Goal: Task Accomplishment & Management: Use online tool/utility

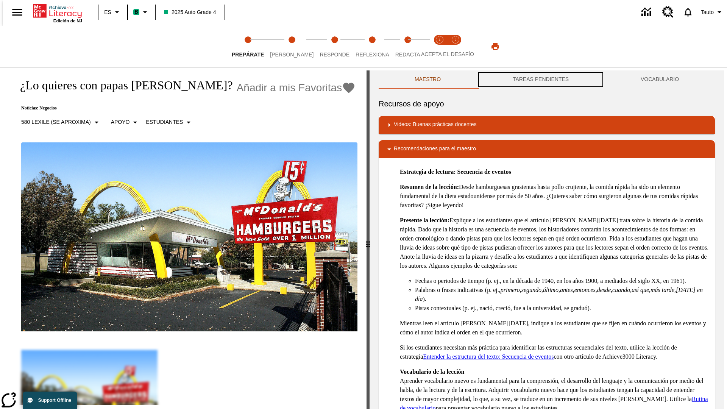
click at [540, 79] on button "TAREAS PENDIENTES" at bounding box center [540, 79] width 128 height 18
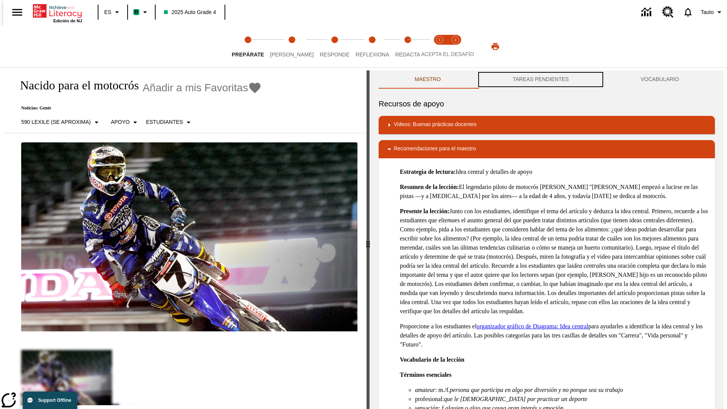
click at [540, 79] on button "TAREAS PENDIENTES" at bounding box center [540, 79] width 128 height 18
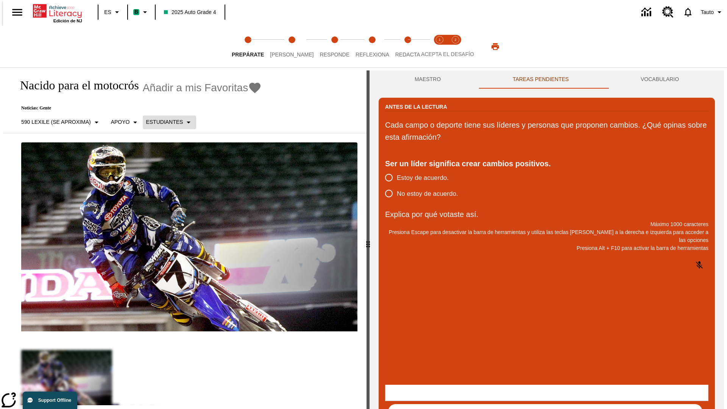
click at [165, 122] on p "Estudiantes" at bounding box center [164, 122] width 37 height 8
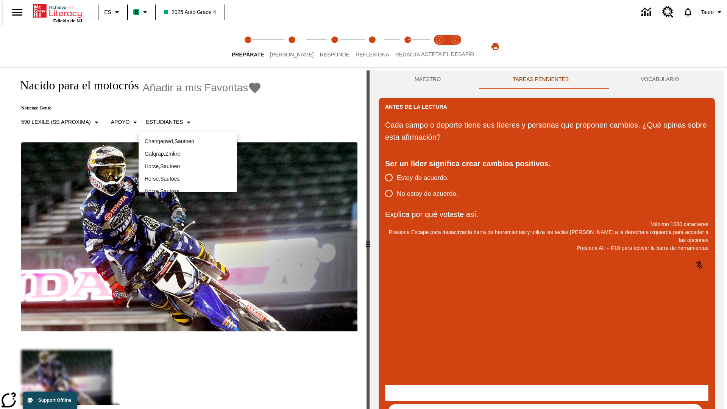
click at [188, 179] on p "Horse , Sautoes" at bounding box center [188, 179] width 86 height 8
